Goal: Transaction & Acquisition: Purchase product/service

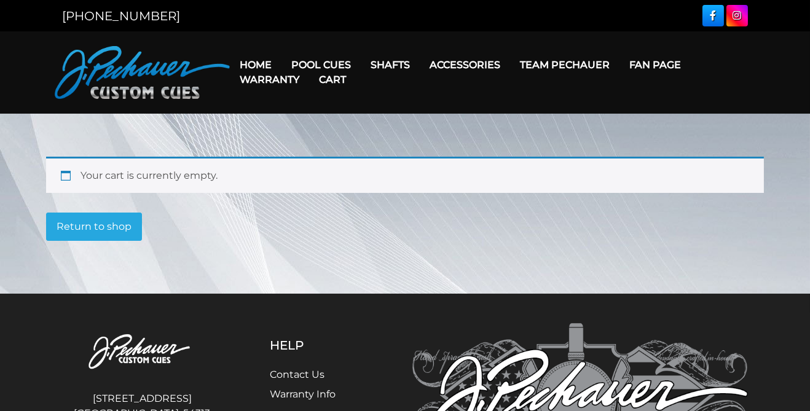
click at [71, 222] on link "Return to shop" at bounding box center [94, 227] width 96 height 28
click at [108, 234] on link "Return to shop" at bounding box center [94, 227] width 96 height 28
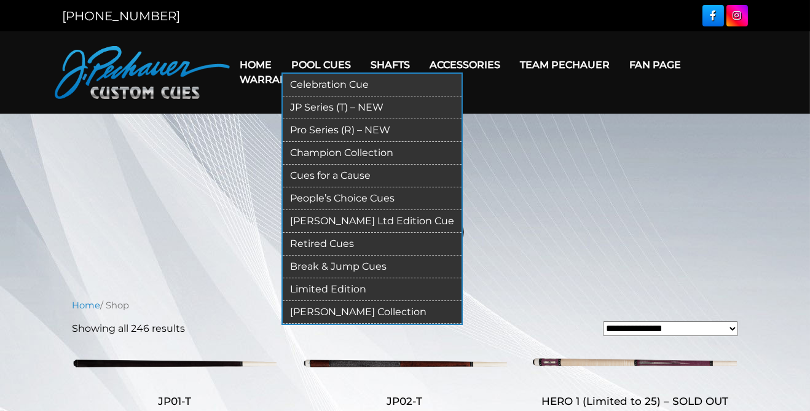
click at [315, 132] on link "Pro Series (R) – NEW" at bounding box center [372, 130] width 179 height 23
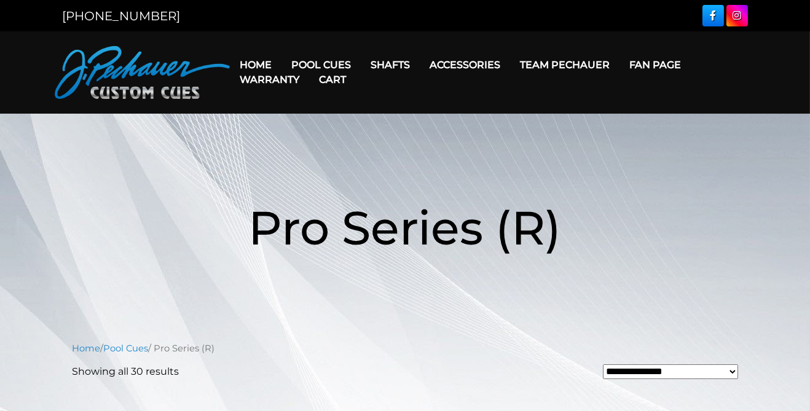
click at [52, 260] on h1 "Pro Series (R)" at bounding box center [405, 228] width 738 height 142
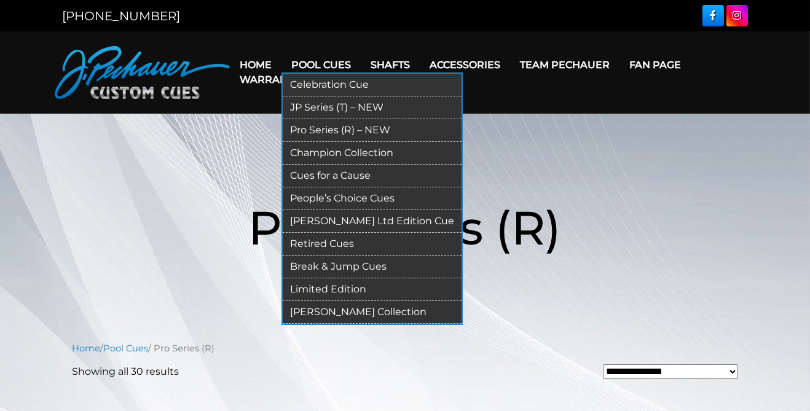
click at [319, 247] on link "Retired Cues" at bounding box center [372, 244] width 179 height 23
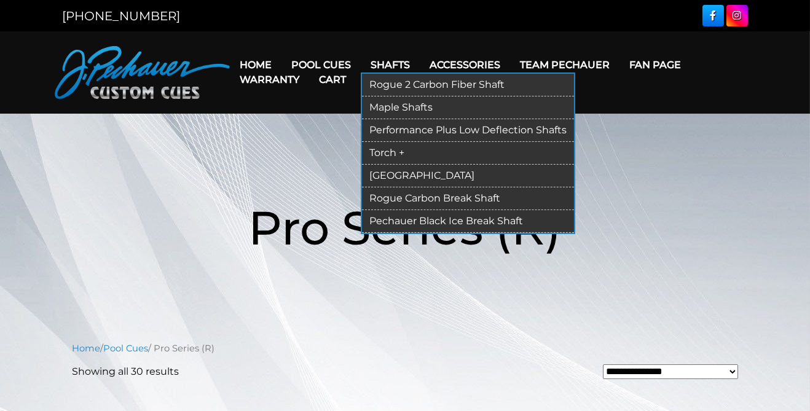
click at [383, 60] on link "Shafts" at bounding box center [390, 64] width 59 height 31
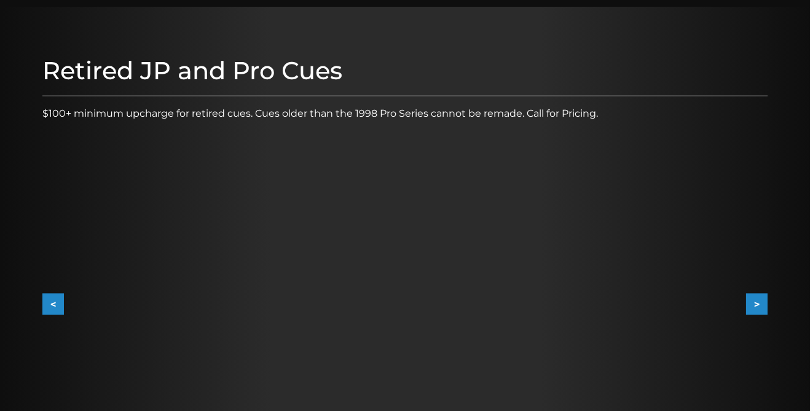
scroll to position [87, 0]
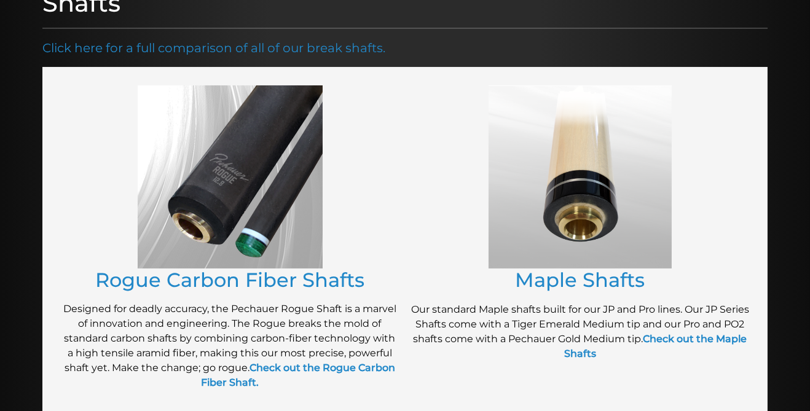
scroll to position [176, 0]
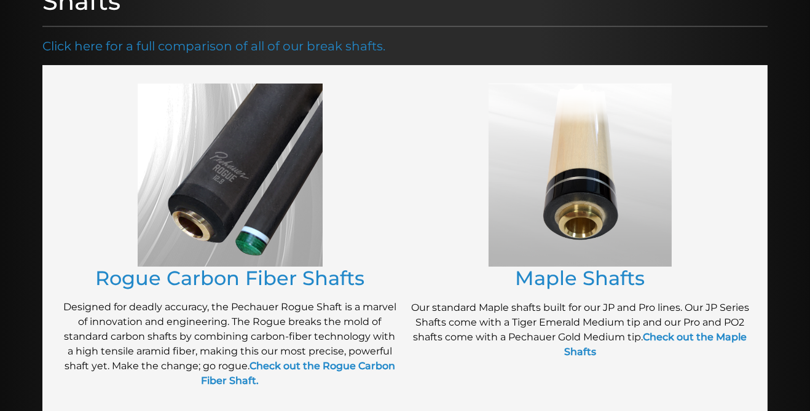
click at [177, 224] on img at bounding box center [230, 175] width 185 height 183
click at [194, 221] on img at bounding box center [230, 175] width 185 height 183
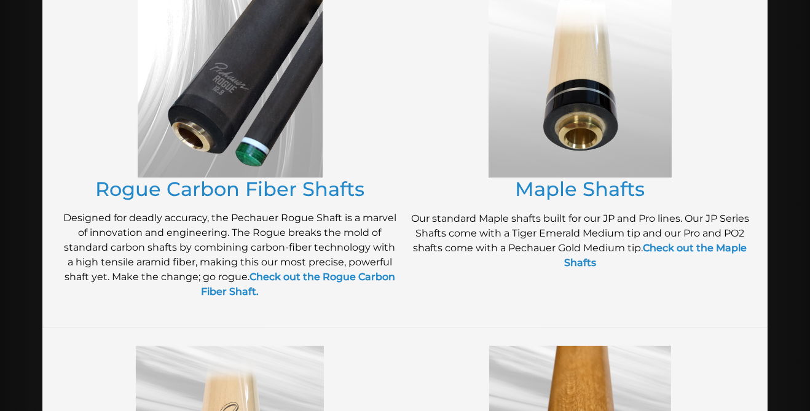
scroll to position [229, 0]
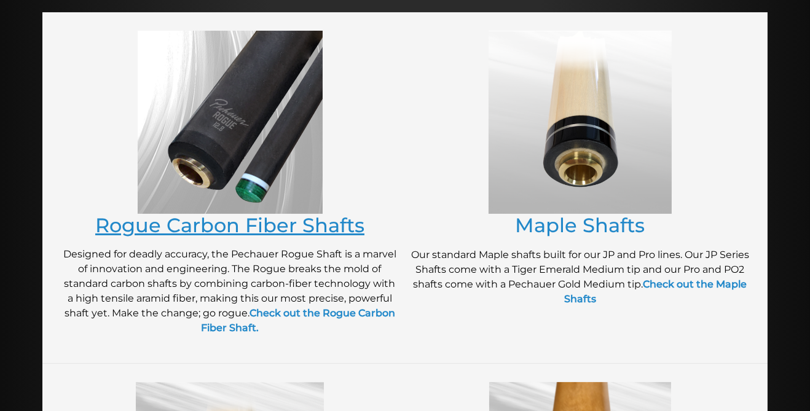
click at [180, 229] on link "Rogue Carbon Fiber Shafts" at bounding box center [229, 225] width 269 height 24
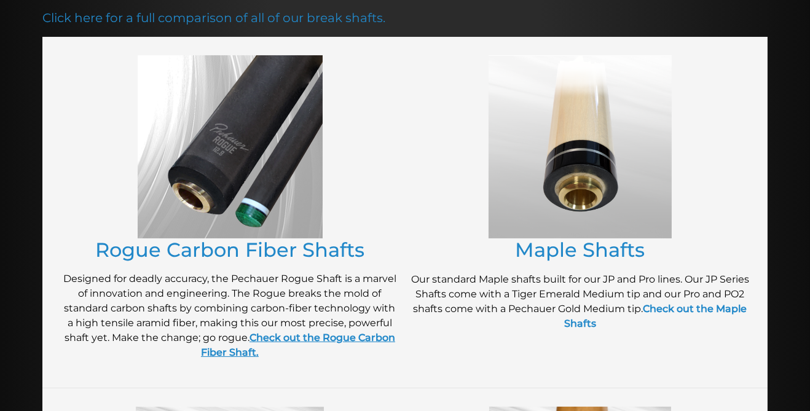
click at [271, 336] on strong "Check out the Rogue Carbon Fiber Shaft." at bounding box center [298, 345] width 194 height 26
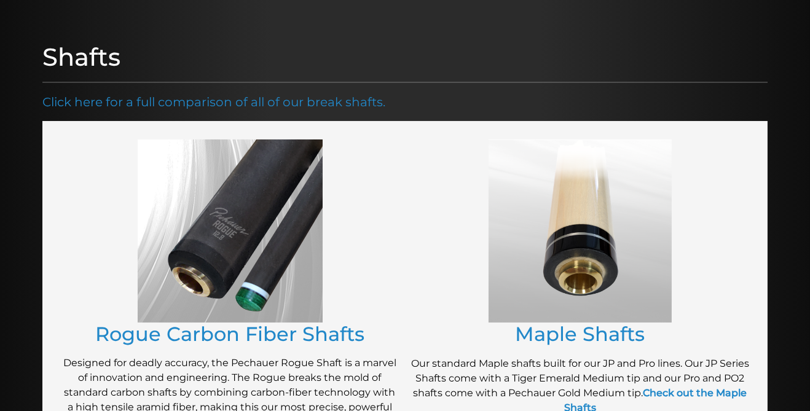
scroll to position [0, 0]
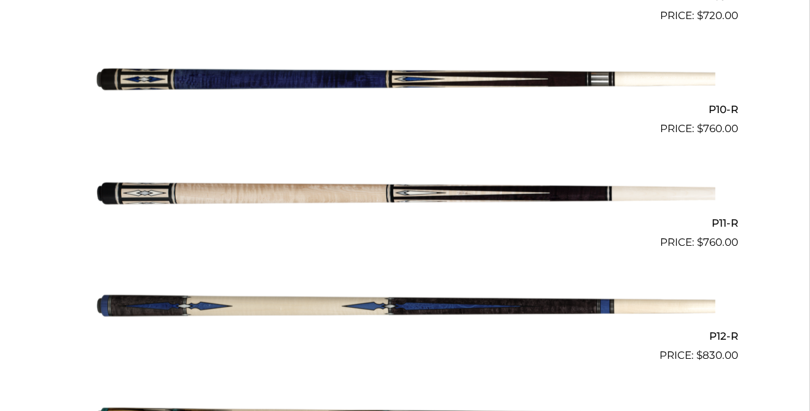
scroll to position [1382, 0]
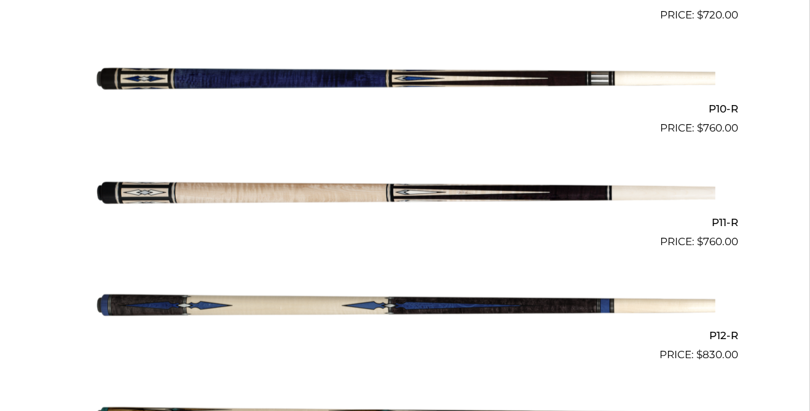
click at [269, 187] on img at bounding box center [405, 192] width 621 height 103
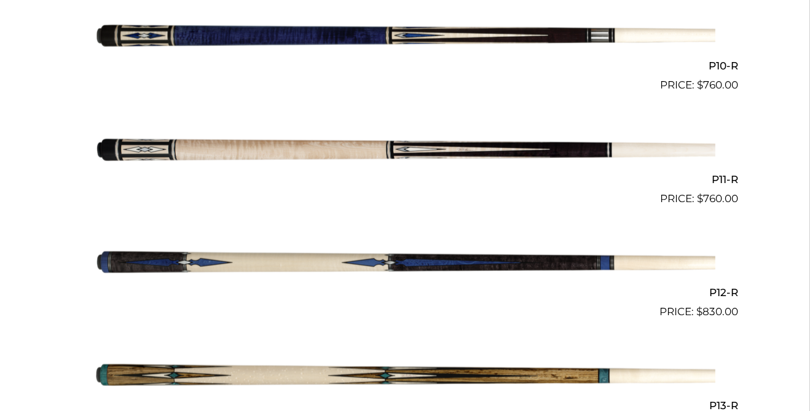
scroll to position [1433, 0]
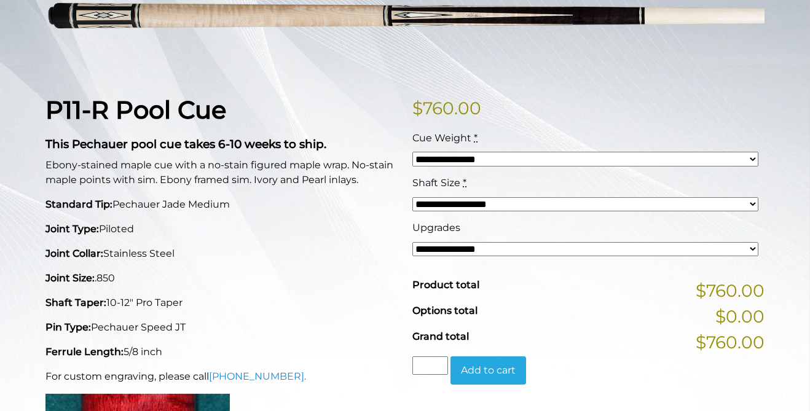
scroll to position [224, 0]
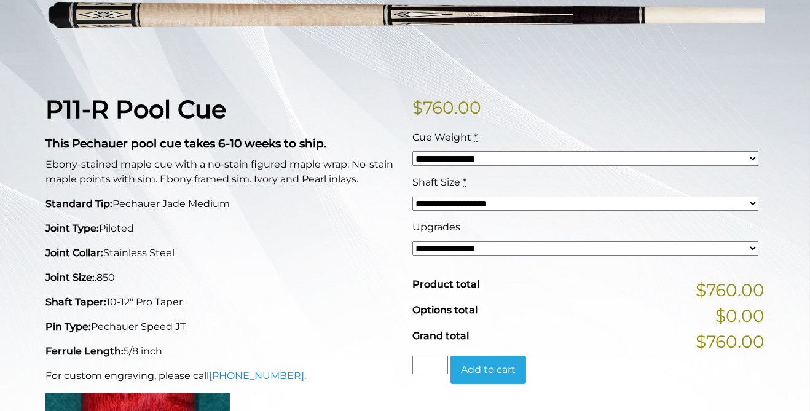
click at [756, 247] on select "**********" at bounding box center [586, 249] width 346 height 15
click at [743, 251] on select "**********" at bounding box center [586, 249] width 346 height 15
click at [521, 246] on select "**********" at bounding box center [586, 249] width 346 height 15
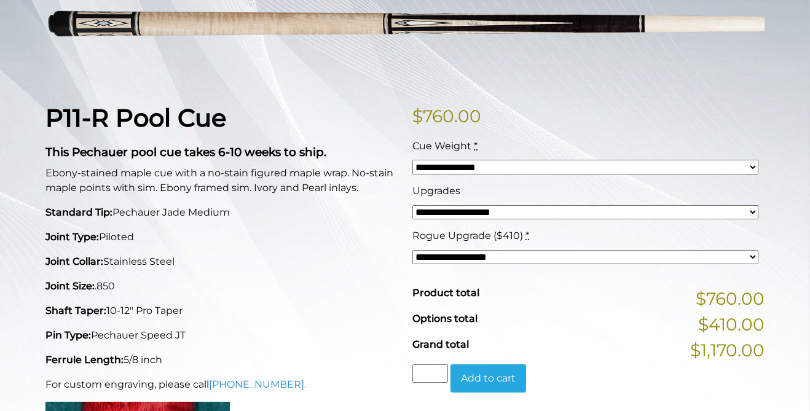
scroll to position [216, 0]
click at [442, 212] on select "**********" at bounding box center [586, 212] width 346 height 15
select select "*****"
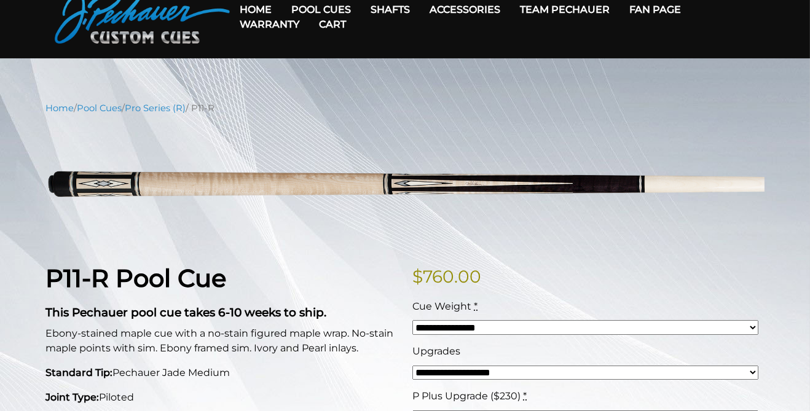
scroll to position [0, 0]
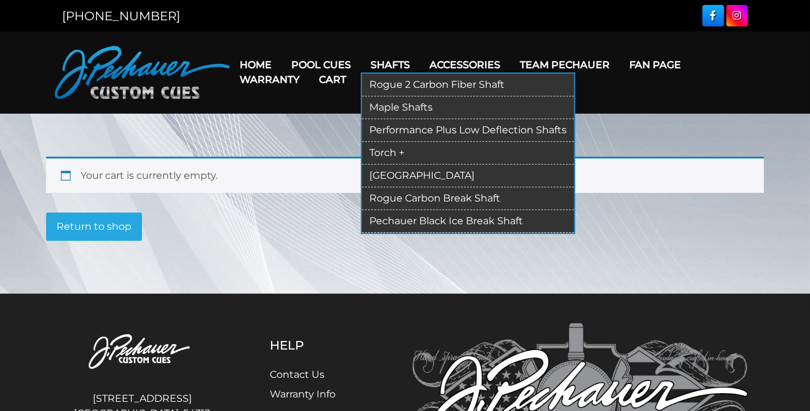
click at [389, 60] on link "Shafts" at bounding box center [390, 64] width 59 height 31
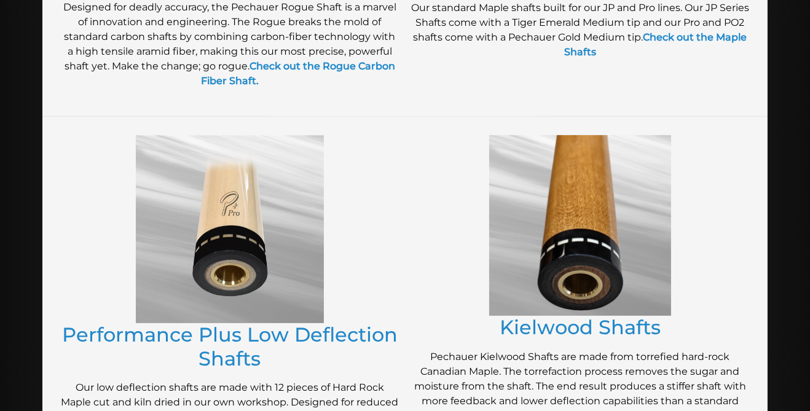
scroll to position [477, 0]
